Goal: Task Accomplishment & Management: Complete application form

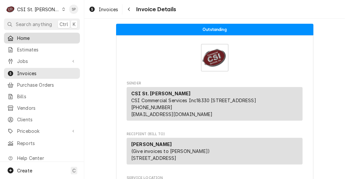
click at [28, 36] on span "Home" at bounding box center [47, 38] width 60 height 7
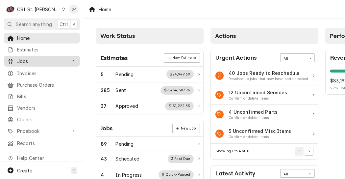
click at [28, 58] on span "Jobs" at bounding box center [42, 61] width 50 height 7
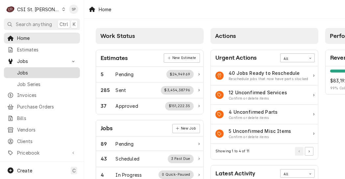
click at [26, 69] on span "Jobs" at bounding box center [47, 72] width 60 height 7
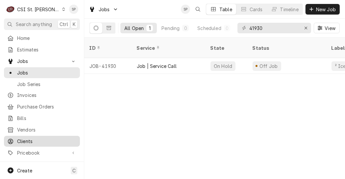
click at [24, 138] on span "Clients" at bounding box center [47, 141] width 60 height 7
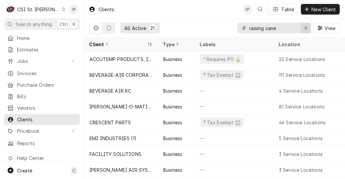
click at [305, 27] on icon "Erase input" at bounding box center [306, 28] width 4 height 5
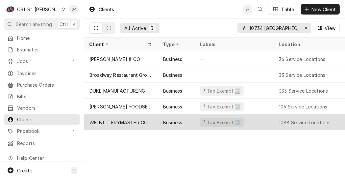
type input "10734 sunset hills"
click at [107, 119] on div "WELBILT FRYMASTER CORPORATION" at bounding box center [121, 122] width 63 height 7
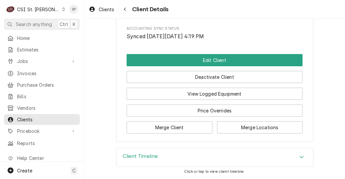
scroll to position [19875, 0]
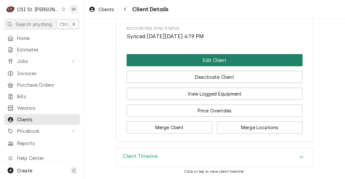
click at [199, 60] on button "Edit Client" at bounding box center [215, 60] width 176 height 12
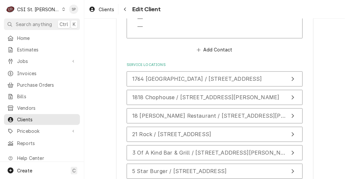
scroll to position [1393, 0]
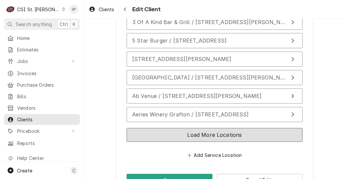
click at [206, 128] on button "Load More Locations" at bounding box center [215, 135] width 176 height 14
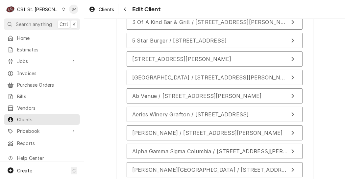
scroll to position [1533, 0]
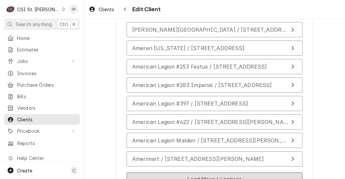
click at [237, 172] on button "Load More Locations" at bounding box center [215, 179] width 176 height 14
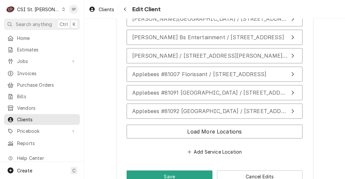
scroll to position [1765, 0]
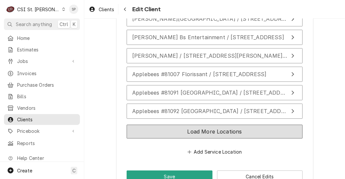
click at [235, 124] on button "Load More Locations" at bounding box center [215, 131] width 176 height 14
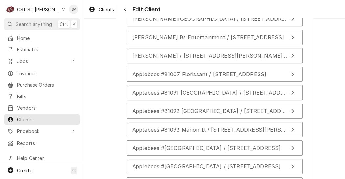
scroll to position [1905, 0]
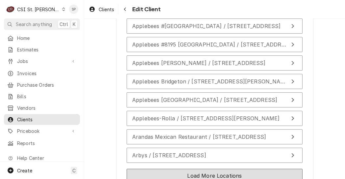
click at [227, 168] on button "Load More Locations" at bounding box center [215, 175] width 176 height 14
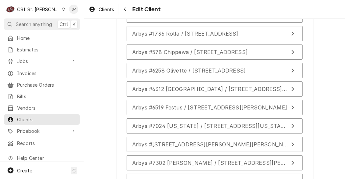
scroll to position [2136, 0]
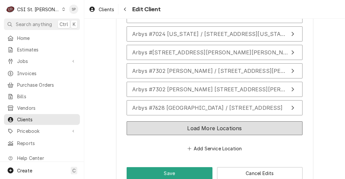
click at [229, 121] on button "Load More Locations" at bounding box center [215, 128] width 176 height 14
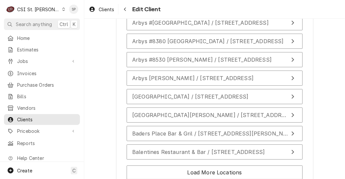
scroll to position [2322, 0]
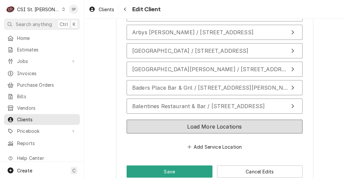
click at [195, 119] on button "Load More Locations" at bounding box center [215, 126] width 176 height 14
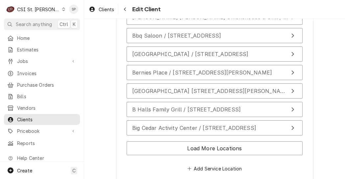
scroll to position [2509, 0]
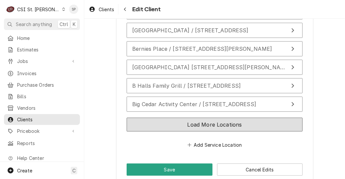
click at [220, 117] on button "Load More Locations" at bounding box center [215, 124] width 176 height 14
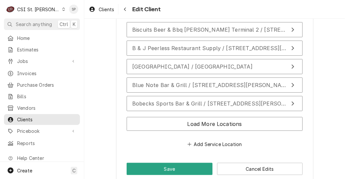
scroll to position [2695, 0]
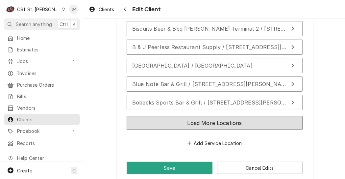
click at [259, 118] on button "Load More Locations" at bounding box center [215, 123] width 176 height 14
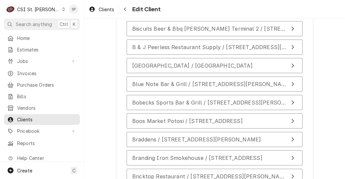
scroll to position [2834, 0]
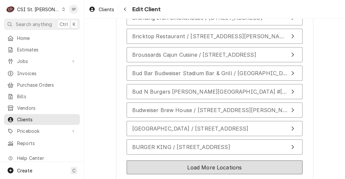
click at [200, 160] on button "Load More Locations" at bounding box center [215, 167] width 176 height 14
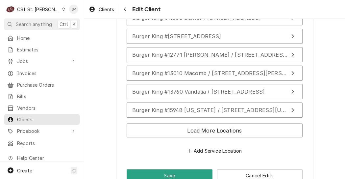
scroll to position [3058, 0]
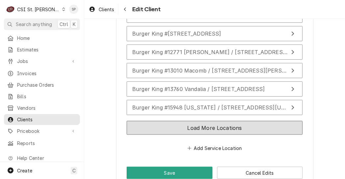
click at [194, 121] on button "Load More Locations" at bounding box center [215, 128] width 176 height 14
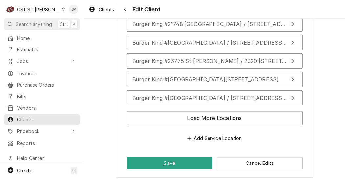
scroll to position [3252, 0]
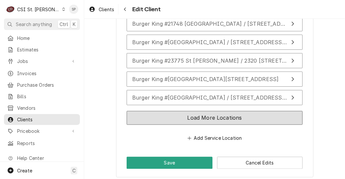
click at [186, 116] on button "Load More Locations" at bounding box center [215, 118] width 176 height 14
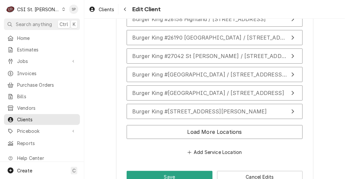
scroll to position [3424, 0]
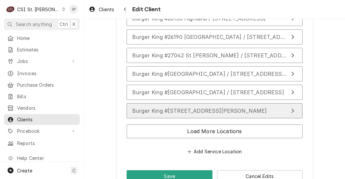
click at [212, 107] on span "Burger King #4635 / 10734 Sunset Hills Plaza, St. Louis, MO 63127" at bounding box center [199, 110] width 135 height 7
type textarea "x"
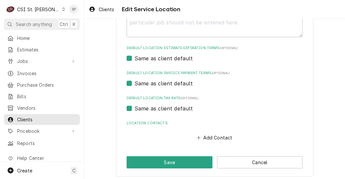
scroll to position [251, 0]
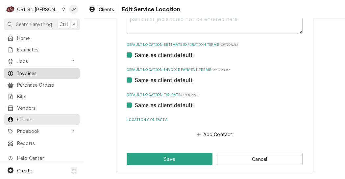
click at [39, 71] on span "Invoices" at bounding box center [47, 73] width 60 height 7
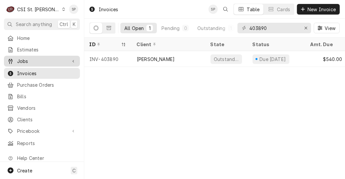
click at [56, 60] on span "Jobs" at bounding box center [42, 61] width 50 height 7
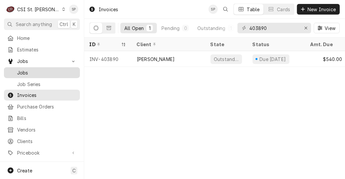
click at [49, 72] on span "Jobs" at bounding box center [47, 72] width 60 height 7
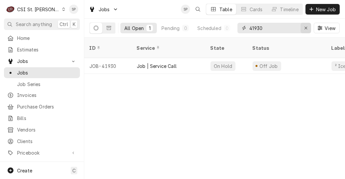
click at [307, 28] on icon "Erase input" at bounding box center [306, 28] width 4 height 5
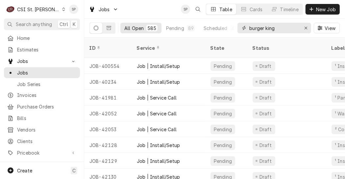
type input "burger king"
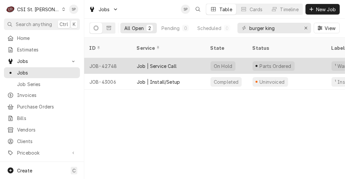
click at [113, 58] on div "JOB-42748" at bounding box center [107, 66] width 47 height 16
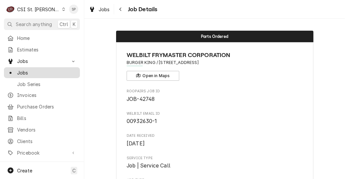
click at [60, 69] on span "Jobs" at bounding box center [47, 72] width 60 height 7
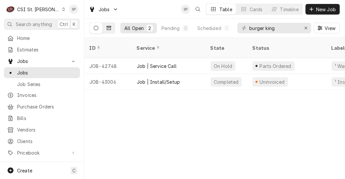
click at [110, 29] on icon "Dynamic Content Wrapper" at bounding box center [109, 28] width 5 height 5
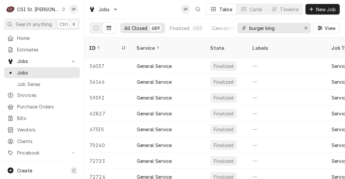
click at [284, 30] on input "burger king" at bounding box center [273, 28] width 49 height 11
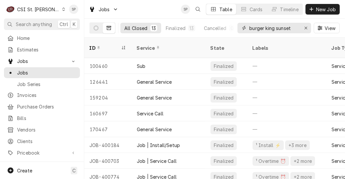
type input "burger king sunset"
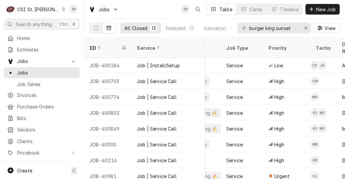
scroll to position [81, 105]
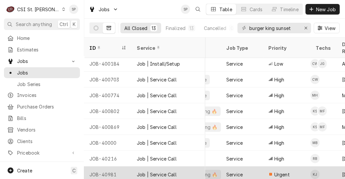
click at [99, 169] on div "JOB-40981" at bounding box center [107, 174] width 47 height 16
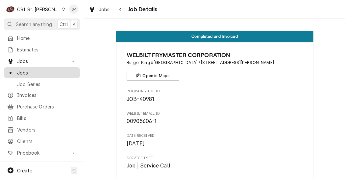
click at [55, 71] on span "Jobs" at bounding box center [47, 72] width 60 height 7
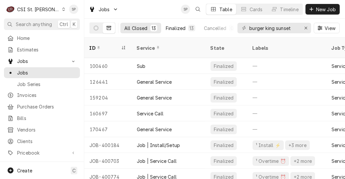
click at [174, 26] on div "Finalized" at bounding box center [176, 28] width 20 height 7
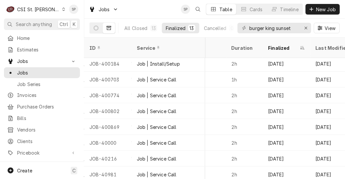
scroll to position [81, 560]
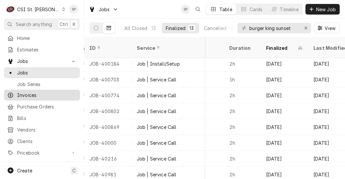
click at [42, 91] on span "Invoices" at bounding box center [47, 94] width 60 height 7
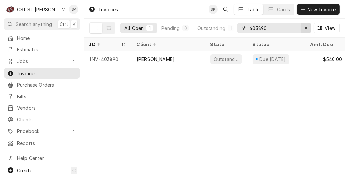
click at [306, 29] on icon "Erase input" at bounding box center [306, 28] width 4 height 5
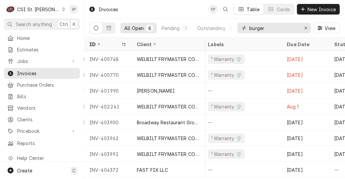
scroll to position [2, 409]
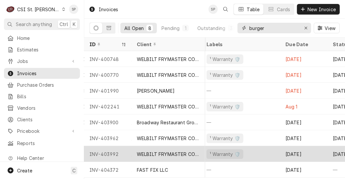
type input "burger"
click at [170, 150] on div "WELBILT FRYMASTER CORPORATION" at bounding box center [168, 153] width 63 height 7
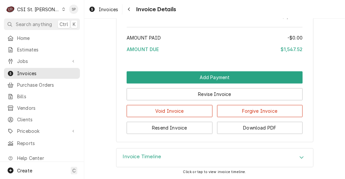
scroll to position [1321, 0]
click at [299, 157] on icon "Accordion Header" at bounding box center [301, 156] width 5 height 5
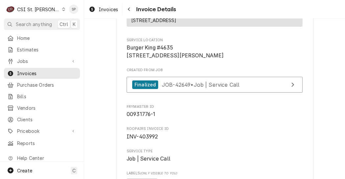
scroll to position [132, 0]
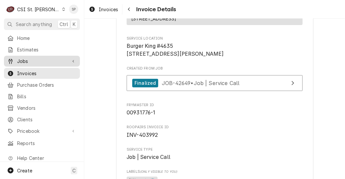
click at [53, 58] on span "Jobs" at bounding box center [42, 61] width 50 height 7
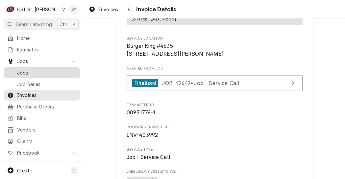
click at [37, 70] on span "Jobs" at bounding box center [47, 72] width 60 height 7
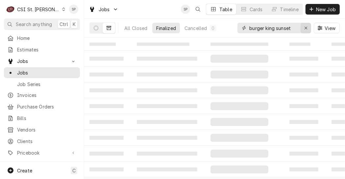
click at [306, 28] on icon "Erase input" at bounding box center [306, 28] width 3 height 3
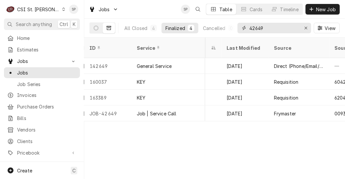
scroll to position [0, 679]
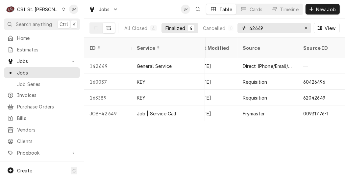
type input "42649"
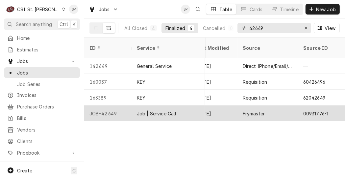
click at [117, 105] on div "JOB-42649" at bounding box center [107, 113] width 47 height 16
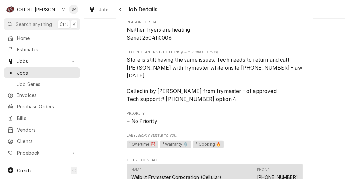
scroll to position [367, 0]
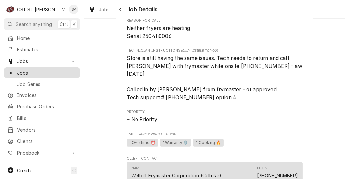
click at [61, 69] on span "Jobs" at bounding box center [47, 72] width 60 height 7
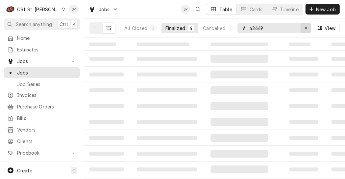
click at [306, 28] on icon "Erase input" at bounding box center [306, 28] width 4 height 5
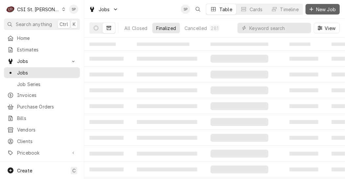
click at [321, 10] on span "New Job" at bounding box center [326, 9] width 22 height 7
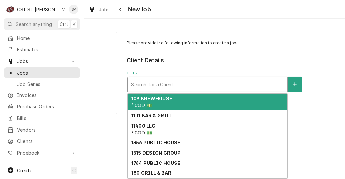
click at [208, 83] on div "Client" at bounding box center [207, 84] width 153 height 12
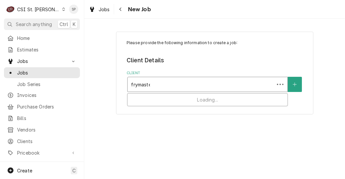
type input "frymaster"
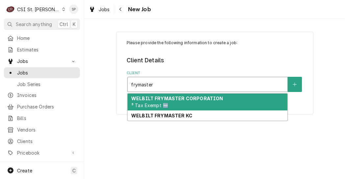
click at [195, 106] on div "WELBILT FRYMASTER CORPORATION ³ Tax Exempt 🆓" at bounding box center [208, 101] width 160 height 17
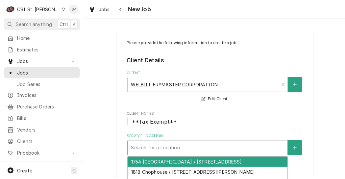
click at [273, 147] on div "Service Location" at bounding box center [207, 148] width 153 height 12
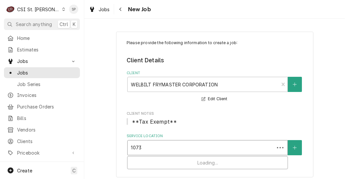
type input "10734"
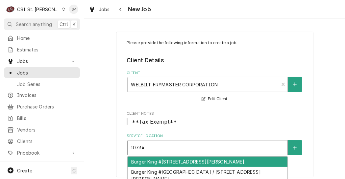
click at [241, 162] on div "Burger King #[STREET_ADDRESS][PERSON_NAME]" at bounding box center [208, 161] width 160 height 10
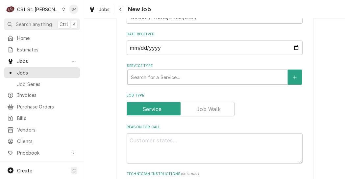
scroll to position [197, 0]
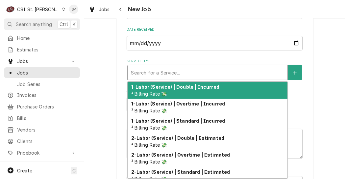
click at [247, 73] on div "Service Type" at bounding box center [207, 72] width 153 height 12
click at [199, 86] on strong "1-Labor (Service) | Double | Incurred" at bounding box center [175, 87] width 88 height 6
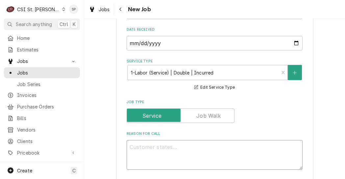
click at [190, 146] on textarea "Reason For Call" at bounding box center [215, 155] width 176 height 30
type textarea "x"
type textarea "D"
type textarea "x"
type textarea "Da"
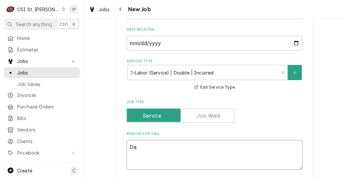
type textarea "x"
type textarea "Dav"
type textarea "x"
type textarea "Dave"
type textarea "x"
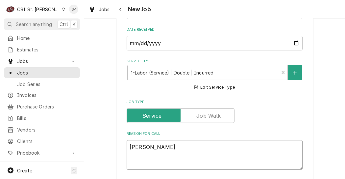
type textarea "Dav"
type textarea "x"
type textarea "Davi"
type textarea "x"
type textarea "David"
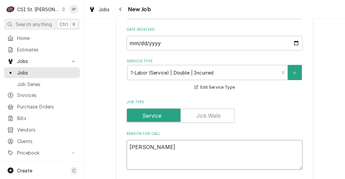
type textarea "x"
type textarea "David @"
type textarea "x"
type textarea "David @F"
type textarea "x"
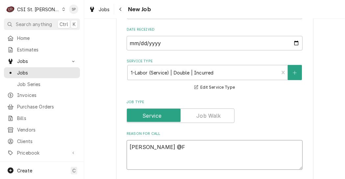
type textarea "David @Fr"
type textarea "x"
type textarea "David @Fry"
type textarea "x"
type textarea "David @Frym"
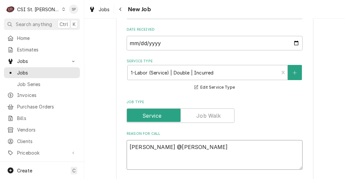
type textarea "x"
type textarea "David @Fryma"
type textarea "x"
type textarea "David @Frymast"
type textarea "x"
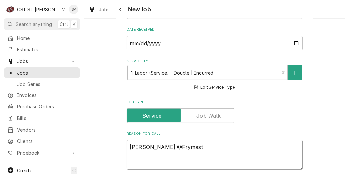
type textarea "David @Frymaste"
type textarea "x"
type textarea "David @Frymaster"
type textarea "x"
type textarea "David @Frymaster-"
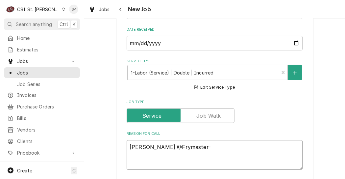
type textarea "x"
type textarea "David @Frymaster-f"
type textarea "x"
type textarea "David @Frymaster-fr"
type textarea "x"
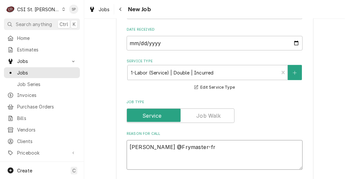
type textarea "David @Frymaster-fry"
type textarea "x"
type textarea "David @Frymaster-frye"
type textarea "x"
type textarea "David @Frymaster-fryer"
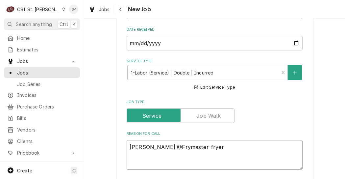
type textarea "x"
type textarea "David @Frymaster-fryer"
type textarea "x"
type textarea "David @Frymaster-fryer w"
type textarea "x"
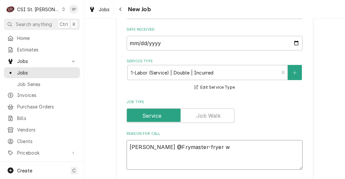
type textarea "David @Frymaster-fryer wo"
type textarea "x"
type textarea "David @Frymaster-fryer won"
type textarea "x"
type textarea "David @Frymaster-fryer wont"
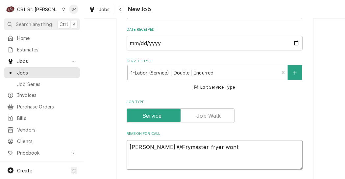
type textarea "x"
type textarea "David @Frymaster-fryer wont"
type textarea "x"
type textarea "David @Frymaster-fryer wont p"
type textarea "x"
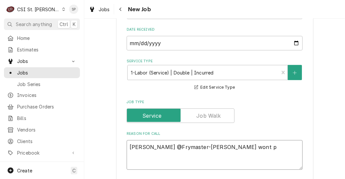
type textarea "David @Frymaster-fryer wont po"
type textarea "x"
type textarea "David @Frymaster-fryer wont pow"
type textarea "x"
type textarea "David @Frymaster-fryer wont powe"
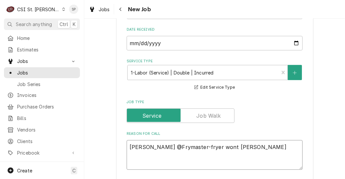
type textarea "x"
type textarea "David @Frymaster-fryer wont power"
type textarea "x"
type textarea "David @Frymaster-fryer wont power"
type textarea "x"
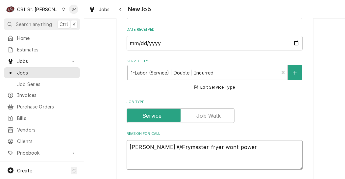
type textarea "David @Frymaster-fryer wont power u"
type textarea "x"
type textarea "David @Frymaster-fryer wont power up"
type textarea "x"
type textarea "David @Frymaster-fryer wont power up="
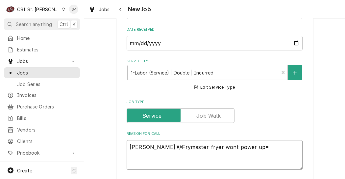
type textarea "x"
type textarea "David @Frymaster-fryer wont power up"
type textarea "x"
type textarea "David @Frymaster-fryer wont power up-"
type textarea "x"
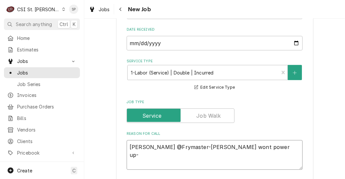
type textarea "David @Frymaster-fryer wont power up-d"
type textarea "x"
type textarea "David @Frymaster-fryer wont power up-di"
type textarea "x"
type textarea "David @Frymaster-fryer wont power up-did"
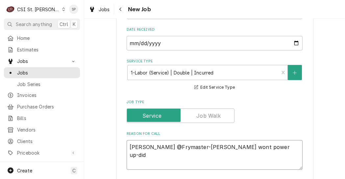
type textarea "x"
type textarea "David @Frymaster-fryer wont power up-did n"
type textarea "x"
type textarea "David @Frymaster-fryer wont power up-did not"
type textarea "x"
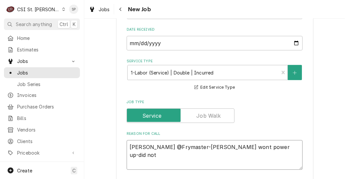
type textarea "David @Frymaster-fryer wont power up-did not"
type textarea "x"
type textarea "David @Frymaster-fryer wont power up-did not h"
type textarea "x"
type textarea "David @Frymaster-fryer wont power up-did not hav"
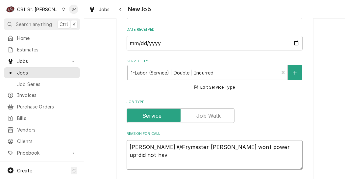
type textarea "x"
type textarea "David @Frymaster-fryer wont power up-did not have"
type textarea "x"
type textarea "David @Frymaster-fryer wont power up-did not have"
type textarea "x"
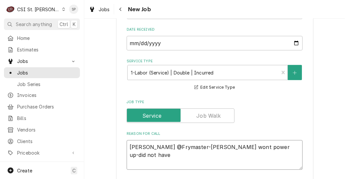
type textarea "David @Frymaster-fryer wont power up-did not have S"
type textarea "x"
type textarea "David @Frymaster-fryer wont power up-did not have S#"
type textarea "x"
type textarea "David @Frymaster-fryer wont power up-did not have S#/"
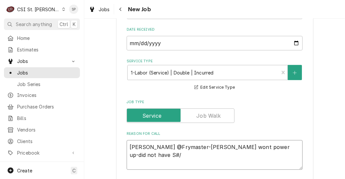
type textarea "x"
type textarea "David @Frymaster-fryer wont power up-did not have S#/s"
type textarea "x"
type textarea "David @Frymaster-fryer wont power up-did not have S#/say"
type textarea "x"
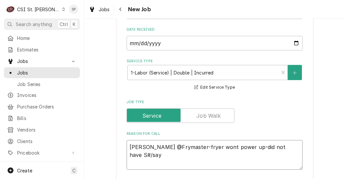
type textarea "David @Frymaster-fryer wont power up-did not have S#/says"
type textarea "x"
type textarea "David @Frymaster-fryer wont power up-did not have S#/says h"
type textarea "x"
type textarea "David @Frymaster-fryer wont power up-did not have S#/says he"
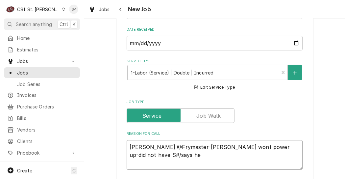
type textarea "x"
type textarea "David @Frymaster-fryer wont power up-did not have S#/says h"
type textarea "x"
type textarea "David @Frymaster-fryer wont power up-did not have S#/says"
type textarea "x"
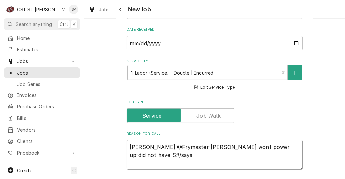
type textarea "David @Frymaster-fryer wont power up-did not have S#/says w"
type textarea "x"
type textarea "David @Frymaster-fryer wont power up-did not have S#/says we"
type textarea "x"
type textarea "David @Frymaster-fryer wont power up-did not have S#/says we"
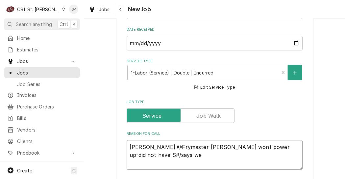
type textarea "x"
type textarea "David @Frymaster-fryer wont power up-did not have S#/says we h"
type textarea "x"
type textarea "David @Frymaster-fryer wont power up-did not have S#/says we ha"
type textarea "x"
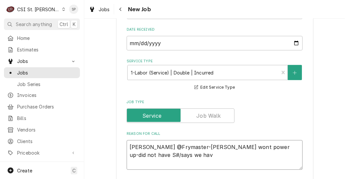
type textarea "David @Frymaster-fryer wont power up-did not have S#/says we have"
type textarea "x"
type textarea "David @Frymaster-fryer wont power up-did not have S#/says we have"
type textarea "x"
type textarea "David @Frymaster-fryer wont power up-did not have S#/says we have b"
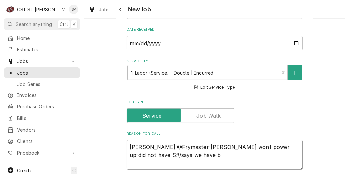
type textarea "x"
type textarea "David @Frymaster-fryer wont power up-did not have S#/says we have be"
type textarea "x"
type textarea "David @Frymaster-fryer wont power up-did not have S#/says we have bee"
type textarea "x"
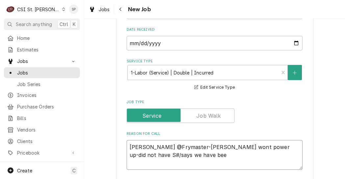
type textarea "David @Frymaster-fryer wont power up-did not have S#/says we have been"
type textarea "x"
type textarea "David @Frymaster-fryer wont power up-did not have S#/says we have been"
type textarea "x"
type textarea "David @Frymaster-fryer wont power up-did not have S#/says we have been o"
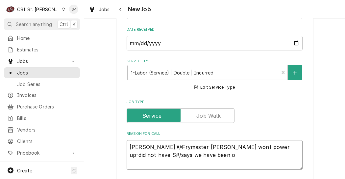
type textarea "x"
type textarea "David @Frymaster-fryer wont power up-did not have S#/says we have been ou"
type textarea "x"
type textarea "David @Frymaster-fryer wont power up-did not have S#/says we have been out"
type textarea "x"
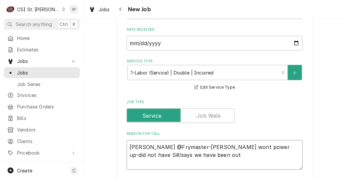
type textarea "David @Frymaster-fryer wont power up-did not have S#/says we have been out"
type textarea "x"
type textarea "David @Frymaster-fryer wont power up-did not have S#/says we have been out o"
type textarea "x"
type textarea "David @Frymaster-fryer wont power up-did not have S#/says we have been out on"
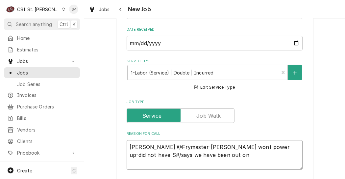
type textarea "x"
type textarea "David @Frymaster-fryer wont power up-did not have S#/says we have been out on t"
type textarea "x"
type textarea "David @Frymaster-fryer wont power up-did not have S#/says we have been out on t…"
type textarea "x"
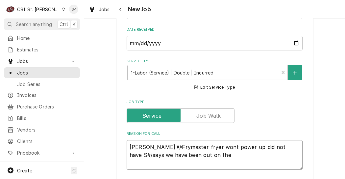
type textarea "David @Frymaster-fryer wont power up-did not have S#/says we have been out on t…"
type textarea "x"
type textarea "David @Frymaster-fryer wont power up-did not have S#/says we have been out on t…"
type textarea "x"
type textarea "David @Frymaster-fryer wont power up-did not have S#/says we have been out on t…"
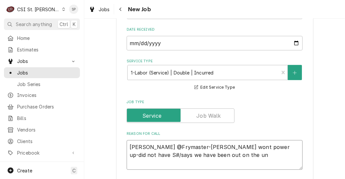
type textarea "x"
type textarea "David @Frymaster-fryer wont power up-did not have S#/says we have been out on t…"
type textarea "x"
type textarea "David @Frymaster-fryer wont power up-did not have S#/says we have been out on t…"
type textarea "x"
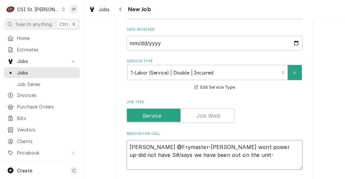
type textarea "David @Frymaster-fryer wont power up-did not have S#/says we have been out on t…"
type textarea "x"
type textarea "David @Frymaster-fryer wont power up-did not have S#/says we have been out on t…"
type textarea "x"
type textarea "David @Frymaster-fryer wont power up-did not have S#/says we have been out on t…"
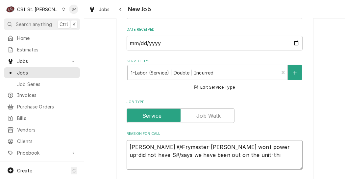
type textarea "x"
type textarea "David @Frymaster-fryer wont power up-did not have S#/says we have been out on t…"
type textarea "x"
type textarea "David @Frymaster-fryer wont power up-did not have S#/says we have been out on t…"
type textarea "x"
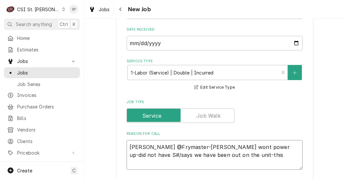
type textarea "David @Frymaster-fryer wont power up-did not have S#/says we have been out on t…"
type textarea "x"
type textarea "David @Frymaster-fryer wont power up-did not have S#/says we have been out on t…"
type textarea "x"
type textarea "David @Frymaster-fryer wont power up-did not have S#/says we have been out on t…"
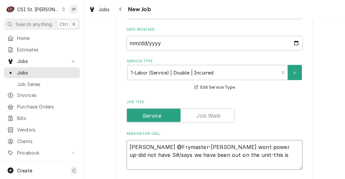
type textarea "x"
type textarea "David @Frymaster-fryer wont power up-did not have S#/says we have been out on t…"
type textarea "x"
type textarea "David @Frymaster-fryer wont power up-did not have S#/says we have been out on t…"
type textarea "x"
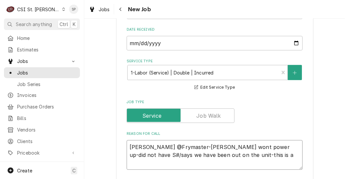
type textarea "David @Frymaster-fryer wont power up-did not have S#/says we have been out on t…"
type textarea "x"
type textarea "David @Frymaster-fryer wont power up-did not have S#/says we have been out on t…"
type textarea "x"
type textarea "David @Frymaster-fryer wont power up-did not have S#/says we have been out on t…"
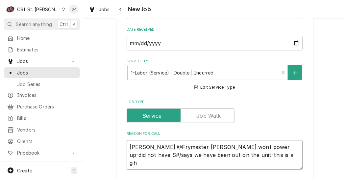
type textarea "x"
type textarea "David @Frymaster-fryer wont power up-did not have S#/says we have been out on t…"
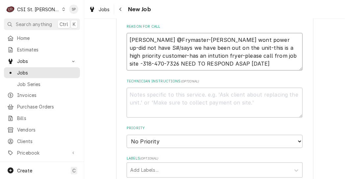
scroll to position [316, 0]
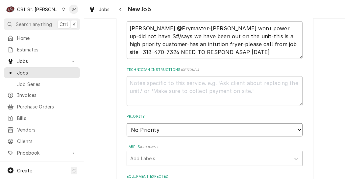
click at [297, 132] on select "No Priority Urgent High Medium Low" at bounding box center [215, 129] width 176 height 13
click at [127, 123] on select "No Priority Urgent High Medium Low" at bounding box center [215, 129] width 176 height 13
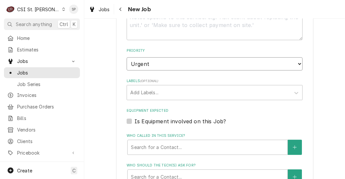
scroll to position [395, 0]
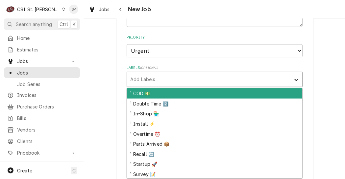
click at [293, 80] on icon "Labels" at bounding box center [296, 79] width 7 height 7
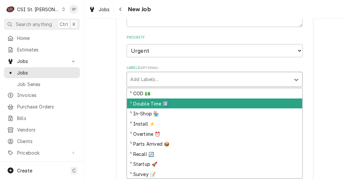
click at [170, 105] on div "¹ Double Time 2️⃣" at bounding box center [214, 103] width 175 height 10
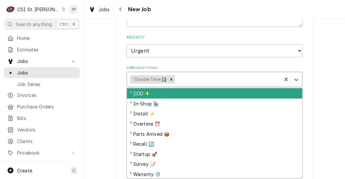
click at [237, 80] on div "Labels" at bounding box center [227, 79] width 102 height 12
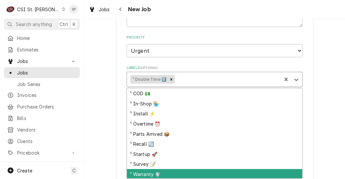
click at [152, 174] on div "¹ Warranty 🛡️" at bounding box center [214, 174] width 175 height 10
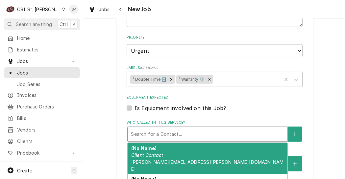
click at [236, 135] on div "Who called in this service?" at bounding box center [207, 134] width 153 height 12
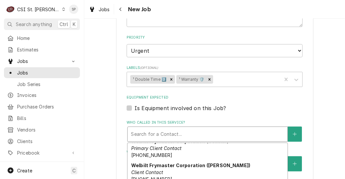
scroll to position [0, 0]
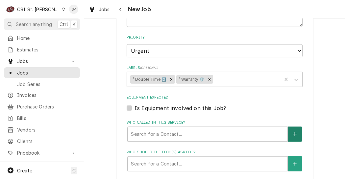
click at [293, 134] on icon "Create New Contact" at bounding box center [295, 134] width 4 height 5
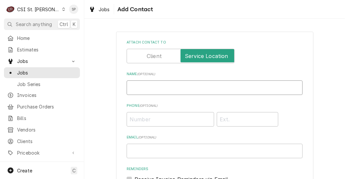
click at [226, 87] on input "Name ( optional )" at bounding box center [215, 87] width 176 height 14
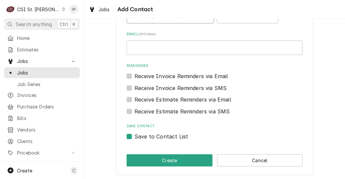
scroll to position [104, 0]
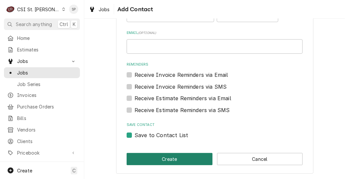
click at [143, 159] on button "Create" at bounding box center [170, 159] width 86 height 12
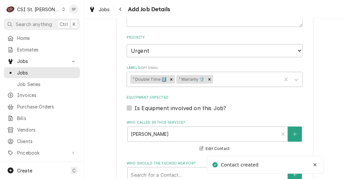
scroll to position [535, 0]
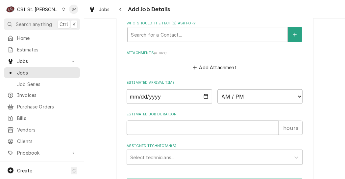
click at [185, 129] on input "Estimated Job Duration" at bounding box center [203, 127] width 152 height 14
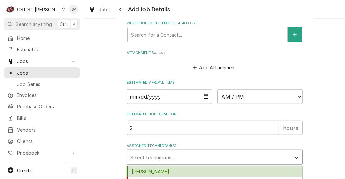
click at [295, 158] on icon "Assigned Technician(s)" at bounding box center [297, 158] width 4 height 2
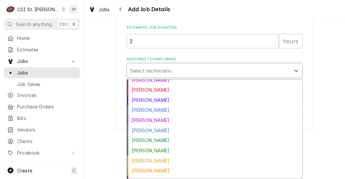
scroll to position [118, 0]
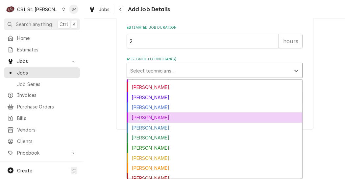
click at [150, 118] on div "[PERSON_NAME]" at bounding box center [214, 117] width 175 height 10
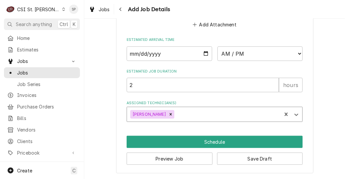
scroll to position [578, 0]
click at [205, 54] on input "Date" at bounding box center [170, 53] width 86 height 14
click at [298, 54] on select "AM / PM 6:00 AM 6:15 AM 6:30 AM 6:45 AM 7:00 AM 7:15 AM 7:30 AM 7:45 AM 8:00 AM…" at bounding box center [261, 53] width 86 height 14
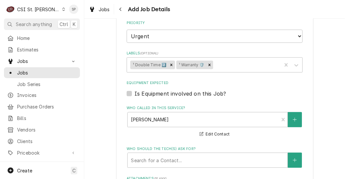
scroll to position [407, 0]
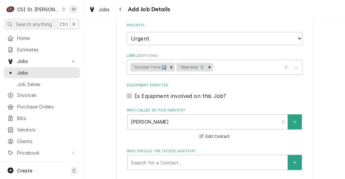
click at [135, 97] on label "Is Equipment involved on this Job?" at bounding box center [180, 96] width 91 height 8
click at [135, 97] on input "Equipment Expected" at bounding box center [223, 99] width 176 height 14
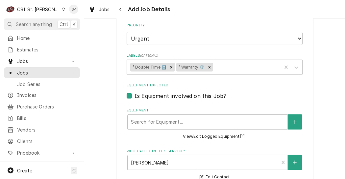
click at [142, 113] on label "Equipment" at bounding box center [215, 110] width 176 height 5
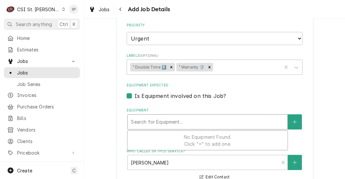
click at [142, 116] on div "Equipment" at bounding box center [207, 122] width 153 height 12
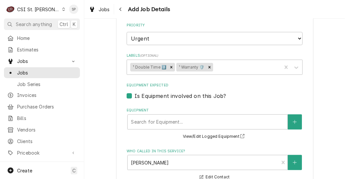
click at [130, 96] on div "Is Equipment involved on this Job?" at bounding box center [215, 96] width 176 height 8
click at [135, 95] on label "Is Equipment involved on this Job?" at bounding box center [180, 96] width 91 height 8
click at [135, 95] on input "Equipment Expected" at bounding box center [223, 99] width 176 height 14
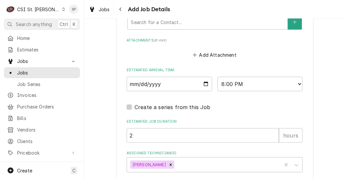
scroll to position [598, 0]
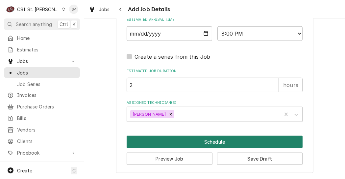
click at [200, 141] on button "Schedule" at bounding box center [215, 142] width 176 height 12
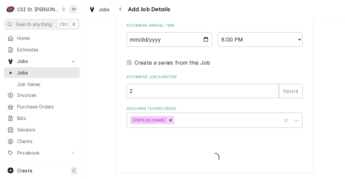
scroll to position [592, 0]
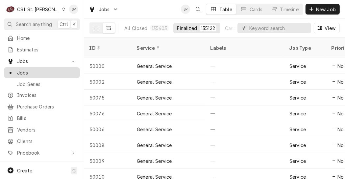
click at [26, 71] on span "Jobs" at bounding box center [47, 72] width 60 height 7
click at [98, 29] on icon "Dynamic Content Wrapper" at bounding box center [96, 28] width 5 height 5
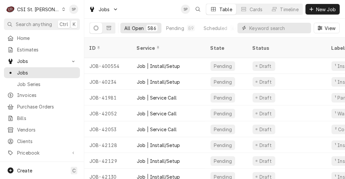
click at [290, 28] on input "Dynamic Content Wrapper" at bounding box center [278, 28] width 59 height 11
type input "burger king"
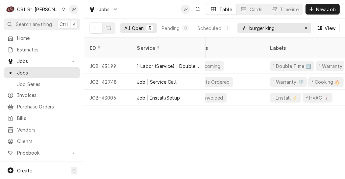
scroll to position [0, 62]
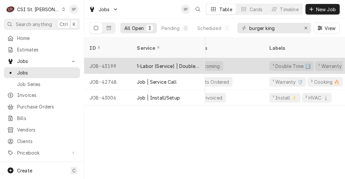
click at [120, 61] on div "JOB-43199" at bounding box center [107, 66] width 47 height 16
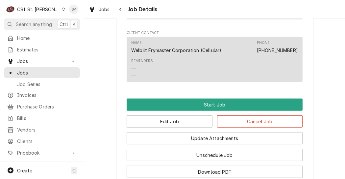
scroll to position [441, 0]
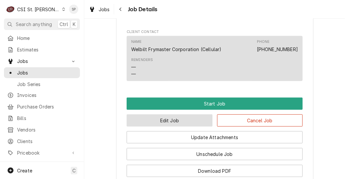
click at [193, 126] on button "Edit Job" at bounding box center [170, 120] width 86 height 12
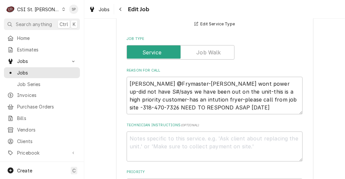
scroll to position [262, 0]
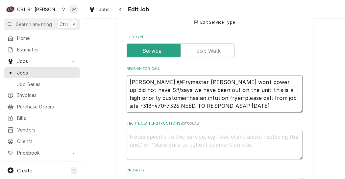
click at [223, 106] on textarea "[PERSON_NAME] @Frymaster-[PERSON_NAME] wont power up-did not have S#/says we ha…" at bounding box center [215, 94] width 176 height 38
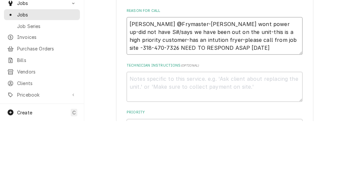
type textarea "x"
type textarea "[PERSON_NAME] @Frymaster-[PERSON_NAME] wont power up-did not have S#/says we ha…"
type textarea "x"
type textarea "David @Frymaster-fryer wont power up-did not have S#/says we have been out on t…"
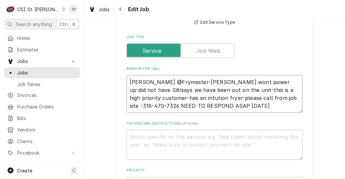
type textarea "x"
type textarea "David @Frymaster-fryer wont power up-did not have S#/says we have been out on t…"
type textarea "x"
type textarea "David @Frymaster-fryer wont power up-did not have S#/says we have been out on t…"
type textarea "x"
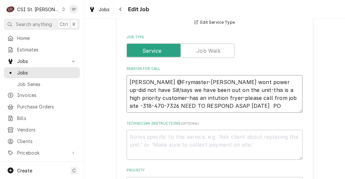
type textarea "David @Frymaster-fryer wont power up-did not have S#/says we have been out on t…"
type textarea "x"
type textarea "David @Frymaster-fryer wont power up-did not have S#/says we have been out on t…"
type textarea "x"
type textarea "David @Frymaster-fryer wont power up-did not have S#/says we have been out on t…"
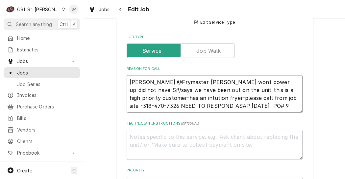
type textarea "x"
type textarea "David @Frymaster-fryer wont power up-did not have S#/says we have been out on t…"
type textarea "x"
type textarea "David @Frymaster-fryer wont power up-did not have S#/says we have been out on t…"
type textarea "x"
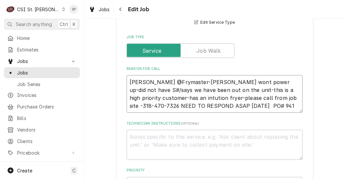
type textarea "David @Frymaster-fryer wont power up-did not have S#/says we have been out on t…"
type textarea "x"
type textarea "David @Frymaster-fryer wont power up-did not have S#/says we have been out on t…"
type textarea "x"
type textarea "David @Frymaster-fryer wont power up-did not have S#/says we have been out on t…"
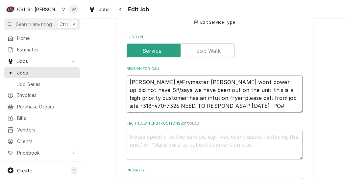
type textarea "x"
type textarea "David @Frymaster-fryer wont power up-did not have S#/says we have been out on t…"
type textarea "x"
type textarea "David @Frymaster-fryer wont power up-did not have S#/says we have been out on t…"
type textarea "x"
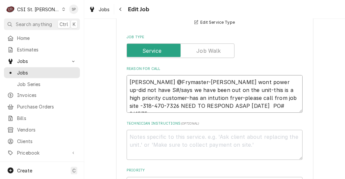
type textarea "David @Frymaster-fryer wont power up-did not have S#/says we have been out on t…"
type textarea "x"
type textarea "David @Frymaster-fryer wont power up-did not have S#/says we have been out on t…"
type textarea "x"
type textarea "David @Frymaster-fryer wont power up-did not have S#/says we have been out on t…"
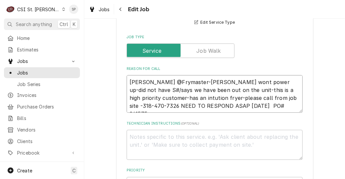
type textarea "x"
type textarea "David @Frymaster-fryer wont power up-did not have S#/says we have been out on t…"
type textarea "x"
type textarea "David @Frymaster-fryer wont power up-did not have S#/says we have been out on t…"
type textarea "x"
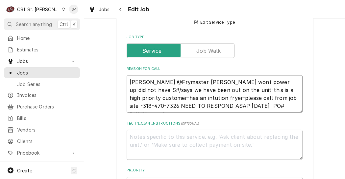
type textarea "David @Frymaster-fryer wont power up-did not have S#/says we have been out on t…"
type textarea "x"
type textarea "David @Frymaster-fryer wont power up-did not have S#/says we have been out on t…"
type textarea "x"
type textarea "David @Frymaster-fryer wont power up-did not have S#/says we have been out on t…"
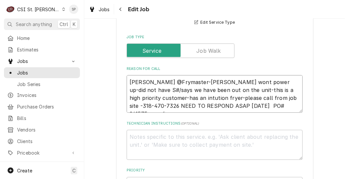
type textarea "x"
type textarea "David @Frymaster-fryer wont power up-did not have S#/says we have been out on t…"
type textarea "x"
type textarea "David @Frymaster-fryer wont power up-did not have S#/says we have been out on t…"
type textarea "x"
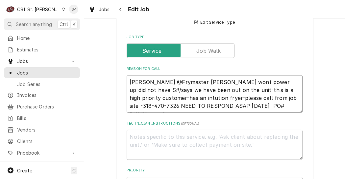
type textarea "David @Frymaster-fryer wont power up-did not have S#/says we have been out on t…"
type textarea "x"
type textarea "David @Frymaster-fryer wont power up-did not have S#/says we have been out on t…"
type textarea "x"
type textarea "David @Frymaster-fryer wont power up-did not have S#/says we have been out on t…"
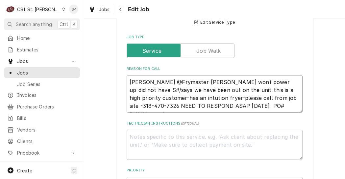
type textarea "x"
type textarea "David @Frymaster-fryer wont power up-did not have S#/says we have been out on t…"
type textarea "x"
type textarea "David @Frymaster-fryer wont power up-did not have S#/says we have been out on t…"
type textarea "x"
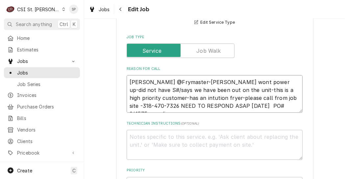
type textarea "David @Frymaster-fryer wont power up-did not have S#/says we have been out on t…"
type textarea "x"
type textarea "David @Frymaster-fryer wont power up-did not have S#/says we have been out on t…"
type textarea "x"
type textarea "David @Frymaster-fryer wont power up-did not have S#/says we have been out on t…"
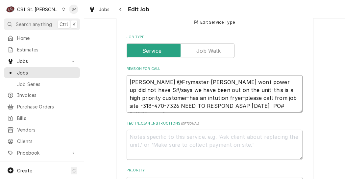
type textarea "x"
type textarea "David @Frymaster-fryer wont power up-did not have S#/says we have been out on t…"
type textarea "x"
type textarea "David @Frymaster-fryer wont power up-did not have S#/says we have been out on t…"
type textarea "x"
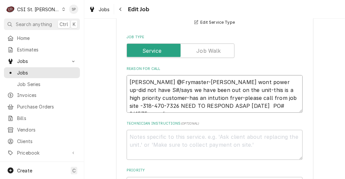
type textarea "David @Frymaster-fryer wont power up-did not have S#/says we have been out on t…"
type textarea "x"
type textarea "David @Frymaster-fryer wont power up-did not have S#/says we have been out on t…"
type textarea "x"
type textarea "David @Frymaster-fryer wont power up-did not have S#/says we have been out on t…"
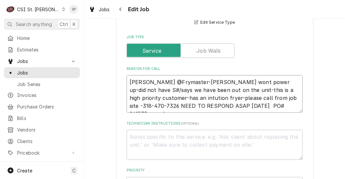
type textarea "x"
type textarea "David @Frymaster-fryer wont power up-did not have S#/says we have been out on t…"
type textarea "x"
type textarea "David @Frymaster-fryer wont power up-did not have S#/says we have been out on t…"
type textarea "x"
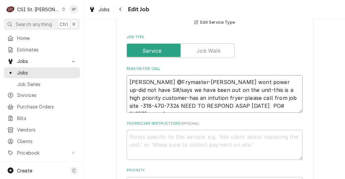
type textarea "David @Frymaster-fryer wont power up-did not have S#/says we have been out on t…"
type textarea "x"
type textarea "David @Frymaster-fryer wont power up-did not have S#/says we have been out on t…"
type textarea "x"
type textarea "David @Frymaster-fryer wont power up-did not have S#/says we have been out on t…"
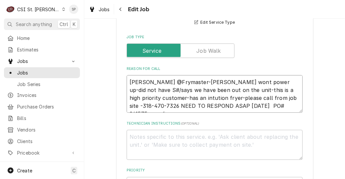
type textarea "x"
type textarea "David @Frymaster-fryer wont power up-did not have S#/says we have been out on t…"
type textarea "x"
type textarea "David @Frymaster-fryer wont power up-did not have S#/says we have been out on t…"
type textarea "x"
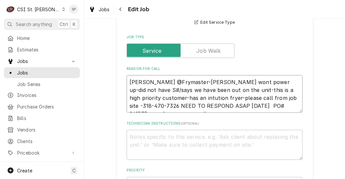
type textarea "David @Frymaster-fryer wont power up-did not have S#/says we have been out on t…"
type textarea "x"
type textarea "David @Frymaster-fryer wont power up-did not have S#/says we have been out on t…"
type textarea "x"
type textarea "David @Frymaster-fryer wont power up-did not have S#/says we have been out on t…"
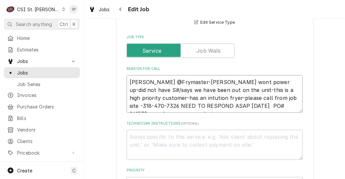
type textarea "x"
type textarea "David @Frymaster-fryer wont power up-did not have S#/says we have been out on t…"
type textarea "x"
type textarea "David @Frymaster-fryer wont power up-did not have S#/says we have been out on t…"
type textarea "x"
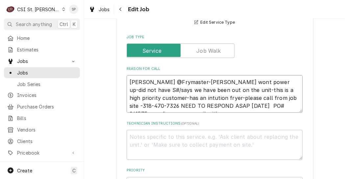
type textarea "David @Frymaster-fryer wont power up-did not have S#/says we have been out on t…"
type textarea "x"
type textarea "David @Frymaster-fryer wont power up-did not have S#/says we have been out on t…"
type textarea "x"
type textarea "David @Frymaster-fryer wont power up-did not have S#/says we have been out on t…"
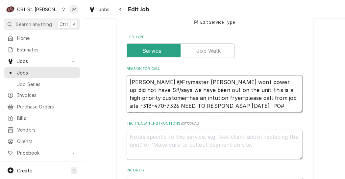
type textarea "x"
type textarea "David @Frymaster-fryer wont power up-did not have S#/says we have been out on t…"
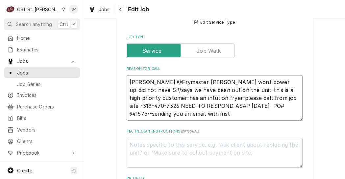
type textarea "x"
type textarea "David @Frymaster-fryer wont power up-did not have S#/says we have been out on t…"
type textarea "x"
type textarea "David @Frymaster-fryer wont power up-did not have S#/says we have been out on t…"
type textarea "x"
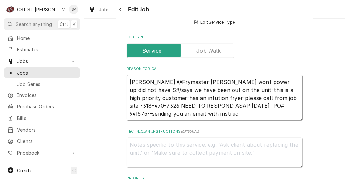
type textarea "David @Frymaster-fryer wont power up-did not have S#/says we have been out on t…"
type textarea "x"
type textarea "David @Frymaster-fryer wont power up-did not have S#/says we have been out on t…"
type textarea "x"
type textarea "David @Frymaster-fryer wont power up-did not have S#/says we have been out on t…"
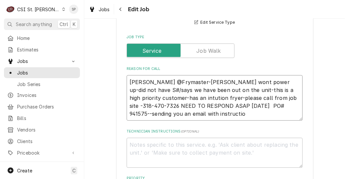
type textarea "x"
type textarea "David @Frymaster-fryer wont power up-did not have S#/says we have been out on t…"
type textarea "x"
type textarea "[PERSON_NAME] @Frymaster-[PERSON_NAME] wont power up-did not have S#/says we ha…"
type textarea "x"
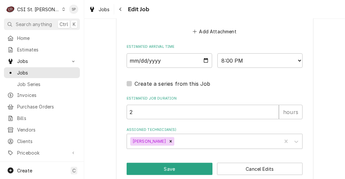
scroll to position [578, 0]
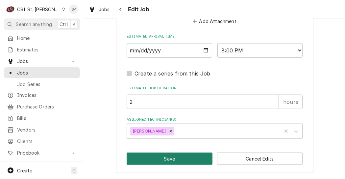
type textarea "[PERSON_NAME] @Frymaster-[PERSON_NAME] wont power up-did not have S#/says we ha…"
click at [173, 157] on button "Save" at bounding box center [170, 158] width 86 height 12
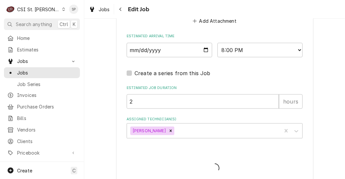
type textarea "x"
